Goal: Check status: Check status

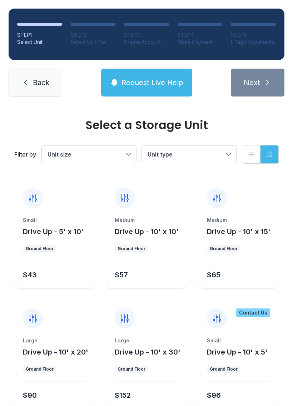
click at [39, 79] on span "Back" at bounding box center [41, 83] width 16 height 10
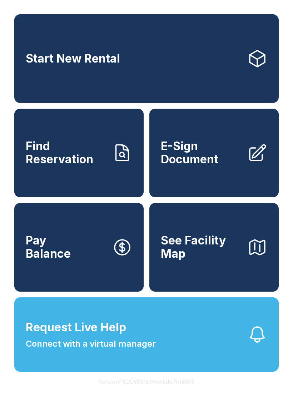
click at [62, 166] on span "Find Reservation" at bounding box center [66, 153] width 81 height 26
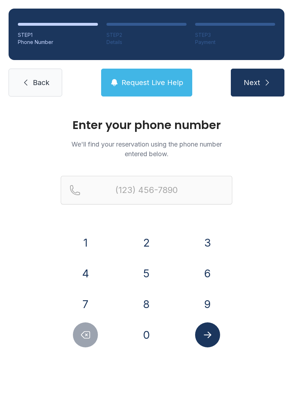
click at [90, 276] on button "4" at bounding box center [85, 273] width 25 height 25
click at [143, 329] on button "0" at bounding box center [146, 334] width 25 height 25
click at [86, 271] on button "4" at bounding box center [85, 273] width 25 height 25
click at [91, 273] on button "4" at bounding box center [85, 273] width 25 height 25
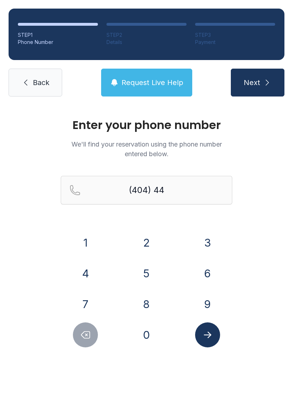
click at [86, 308] on button "7" at bounding box center [85, 304] width 25 height 25
click at [86, 310] on button "7" at bounding box center [85, 304] width 25 height 25
click at [154, 244] on button "2" at bounding box center [146, 242] width 25 height 25
click at [82, 273] on button "4" at bounding box center [85, 273] width 25 height 25
click at [202, 274] on button "6" at bounding box center [207, 273] width 25 height 25
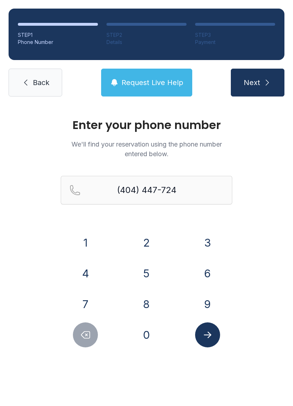
type input "[PHONE_NUMBER]"
click at [219, 337] on button "Submit lookup form" at bounding box center [207, 334] width 25 height 25
select select "**"
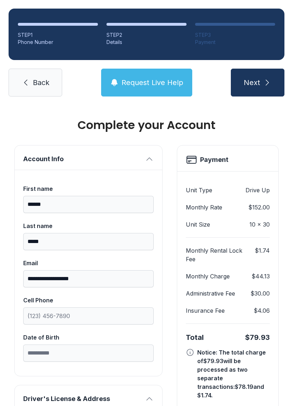
click at [268, 78] on icon "submit" at bounding box center [267, 82] width 9 height 9
type input "*"
